Goal: Task Accomplishment & Management: Use online tool/utility

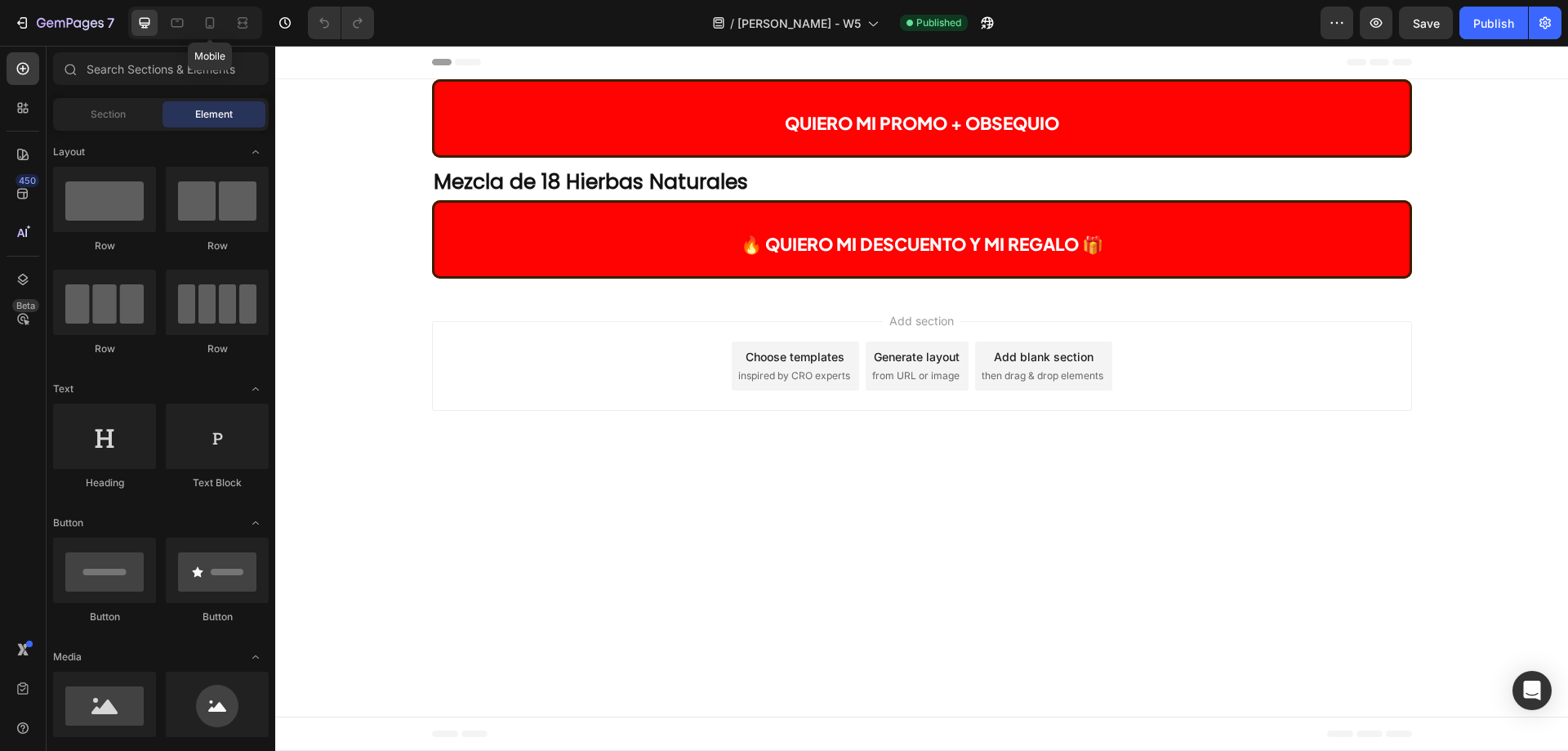
drag, startPoint x: 211, startPoint y: 12, endPoint x: 240, endPoint y: 0, distance: 31.4
click at [211, 12] on div at bounding box center [210, 23] width 26 height 26
click at [203, 24] on icon at bounding box center [209, 23] width 16 height 16
click at [218, 22] on icon at bounding box center [209, 23] width 16 height 16
click at [200, 22] on div at bounding box center [210, 23] width 26 height 26
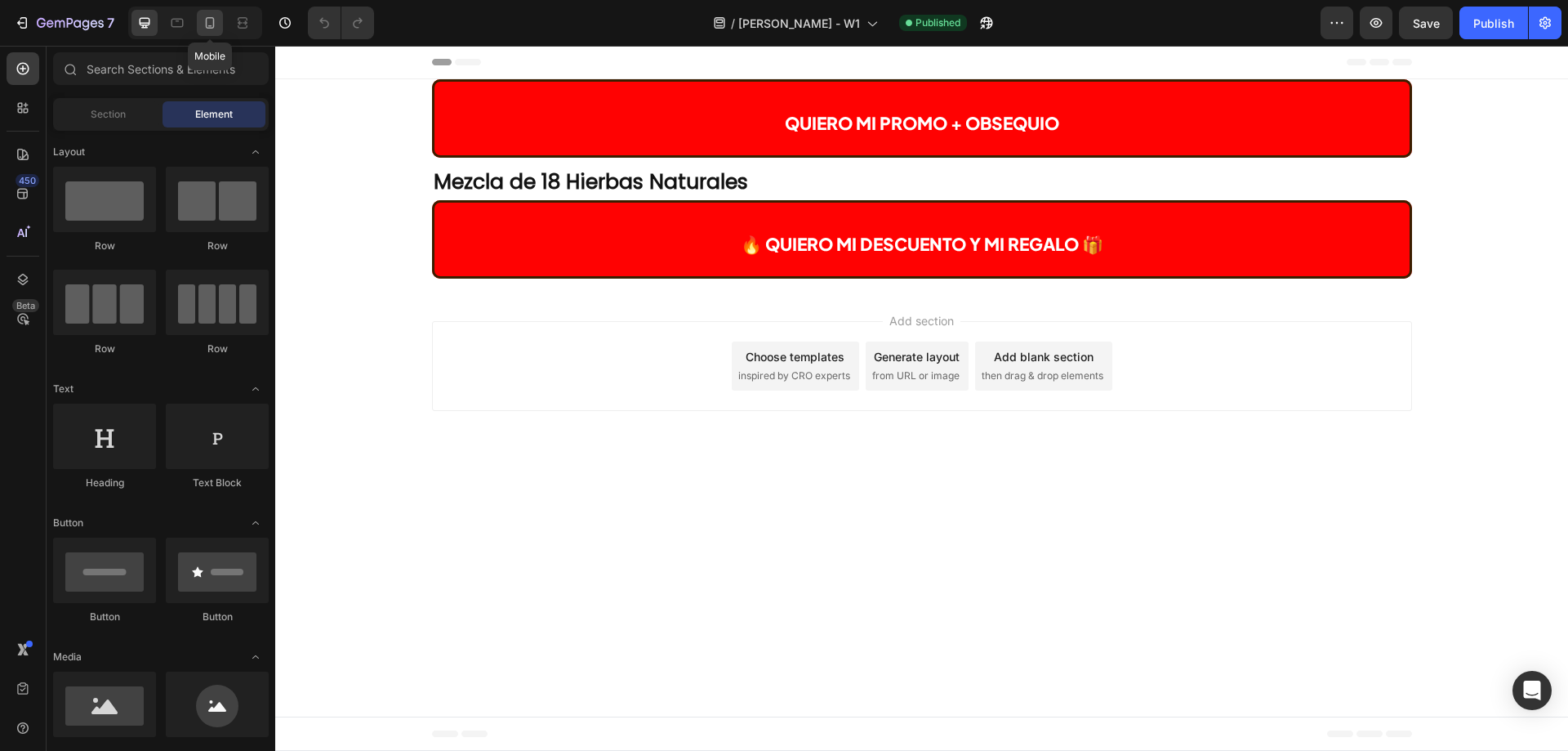
click at [217, 25] on icon at bounding box center [209, 23] width 16 height 16
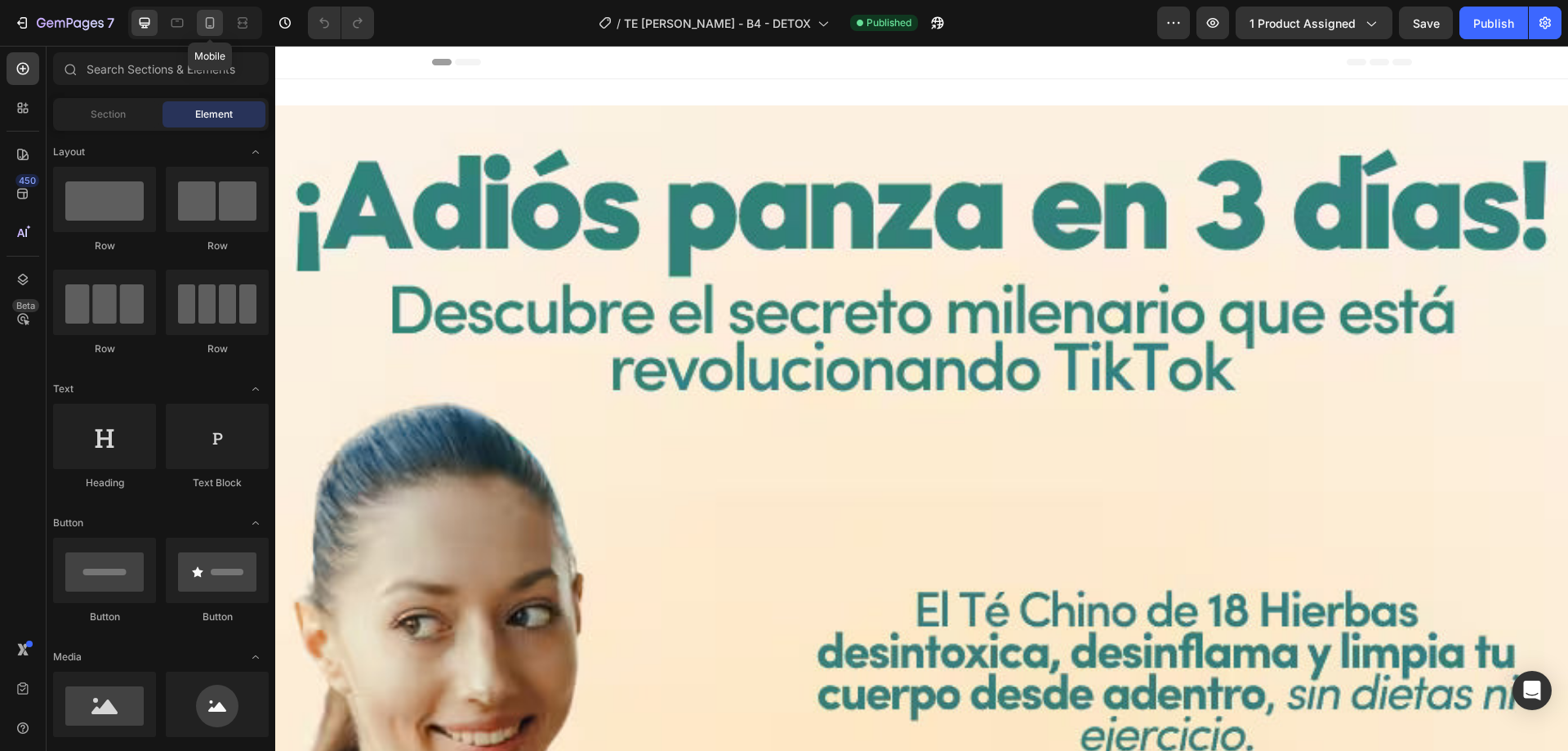
click at [214, 24] on icon at bounding box center [210, 23] width 9 height 11
click at [210, 27] on icon at bounding box center [209, 23] width 16 height 16
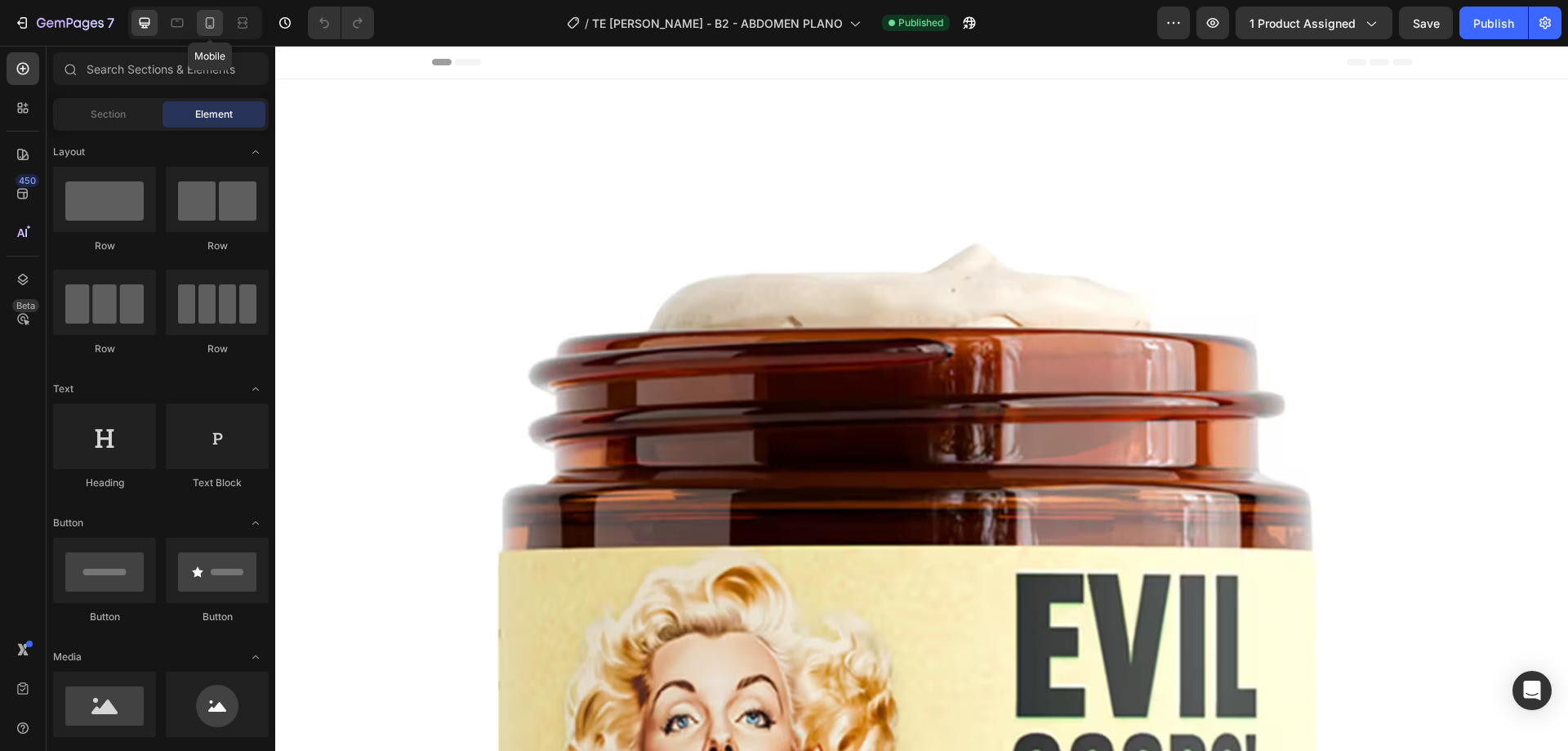
click at [203, 24] on icon at bounding box center [209, 23] width 16 height 16
